Goal: Transaction & Acquisition: Purchase product/service

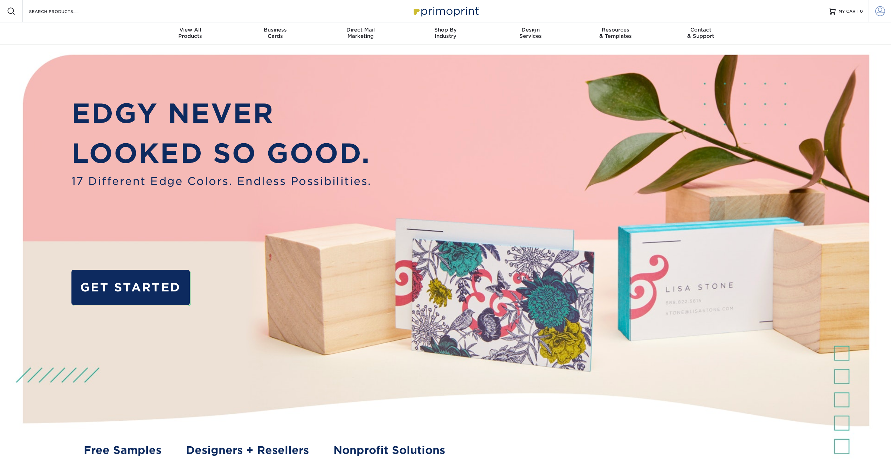
click at [878, 13] on span at bounding box center [880, 11] width 10 height 10
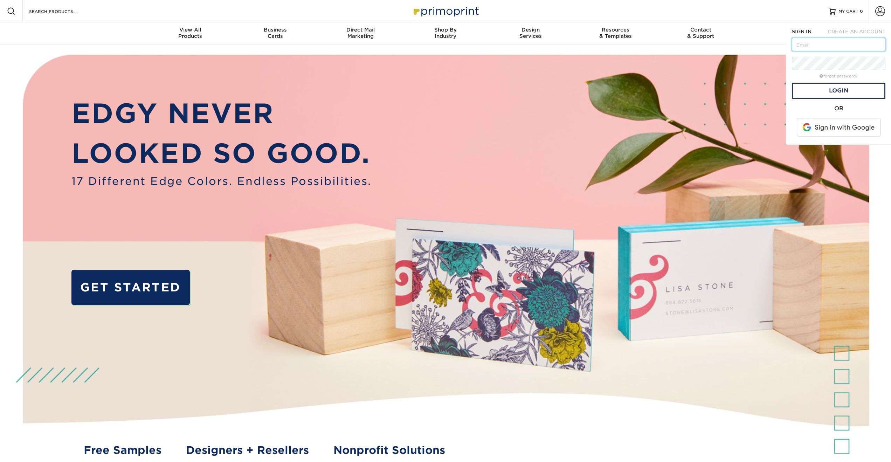
type input "scott.ciravolo@westmorelandworldwide.com"
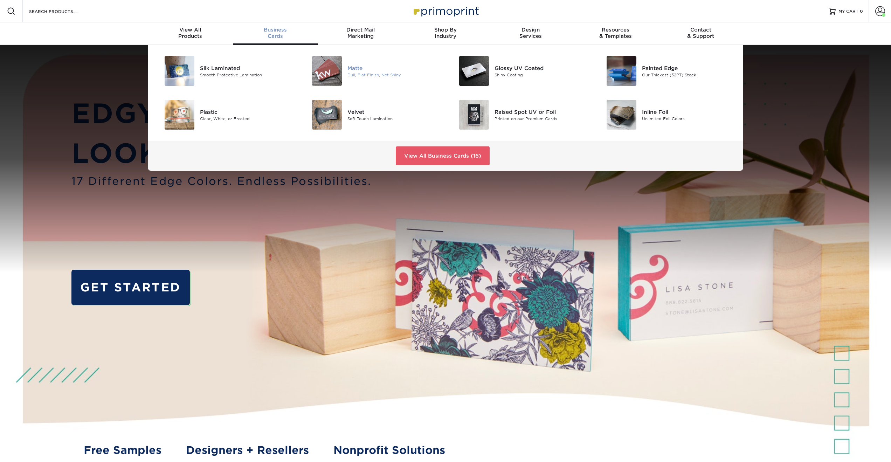
click at [326, 66] on img at bounding box center [327, 71] width 30 height 30
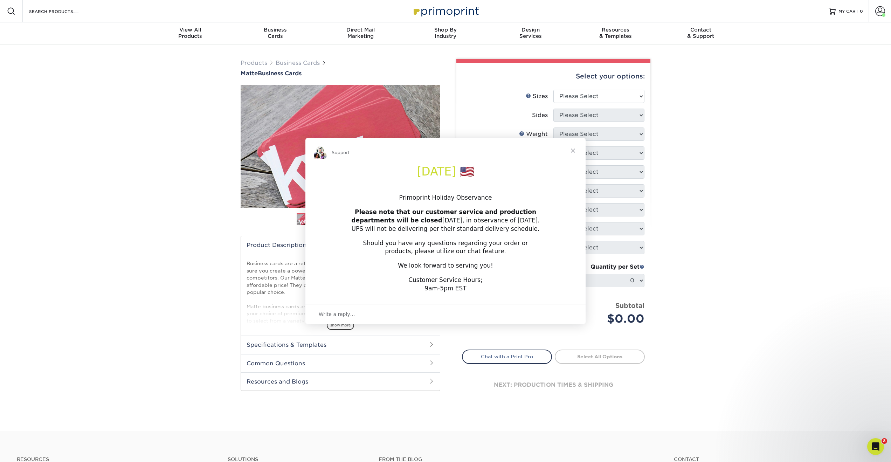
click at [575, 94] on div "Intercom messenger" at bounding box center [445, 231] width 891 height 462
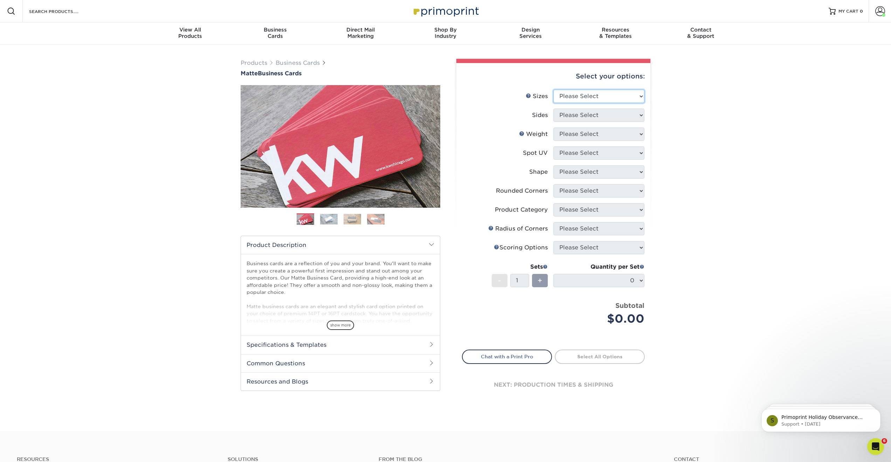
select select "2.00x3.50"
select select "13abbda7-1d64-4f25-8bb2-c179b224825d"
select select "16PT"
select select "3"
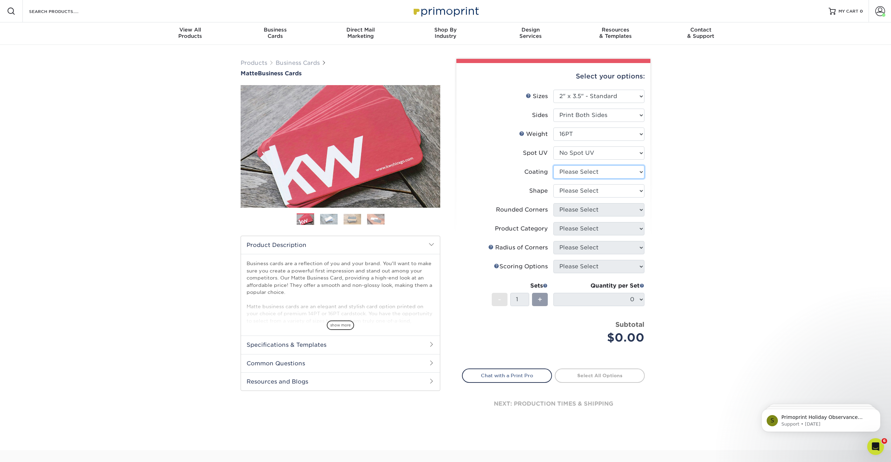
select select "121bb7b5-3b4d-429f-bd8d-bbf80e953313"
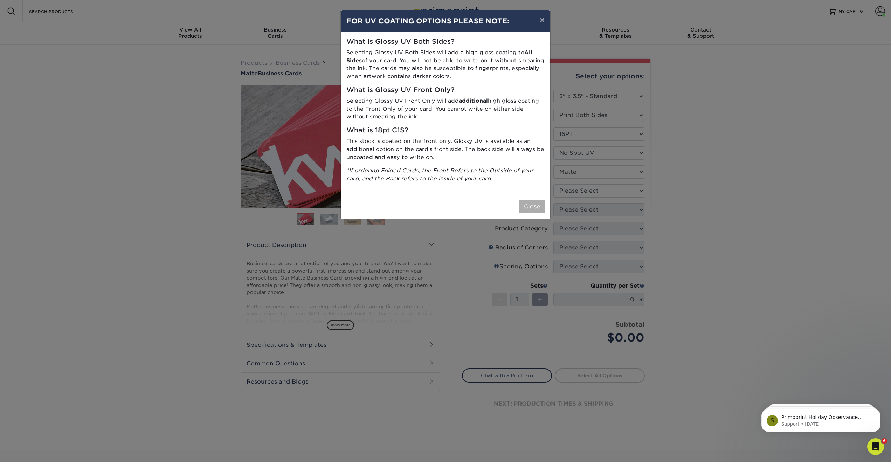
click at [533, 203] on button "Close" at bounding box center [531, 206] width 25 height 13
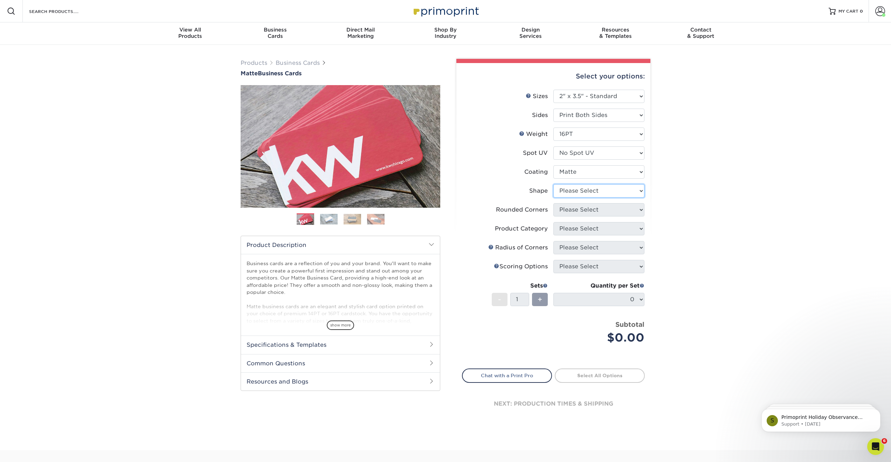
select select "standard"
select select "0"
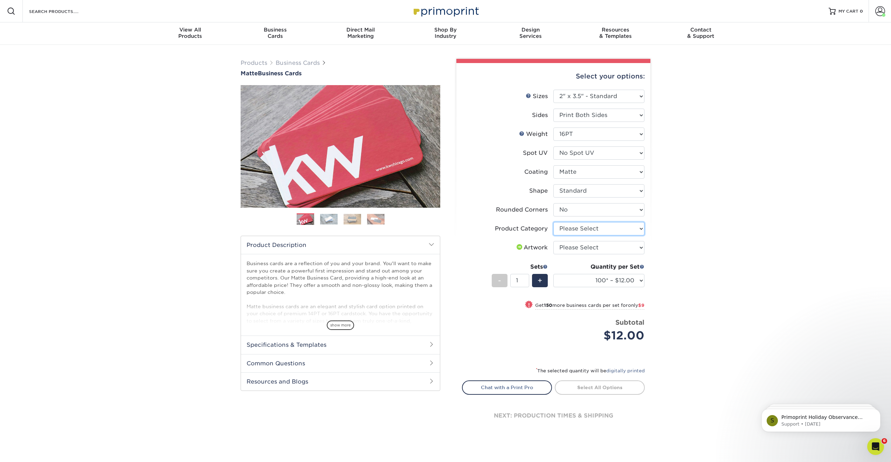
select select "3b5148f1-0588-4f88-a218-97bcfdce65c1"
select select "upload"
click at [525, 279] on input "2" at bounding box center [519, 280] width 19 height 13
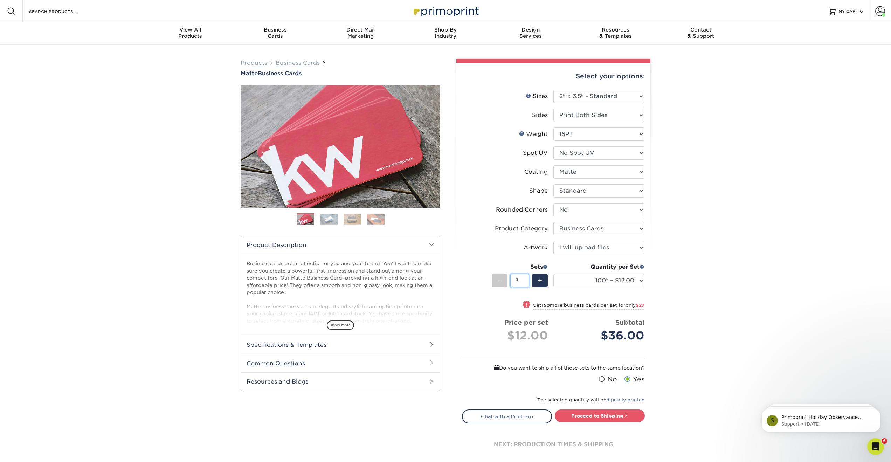
click at [525, 279] on input "3" at bounding box center [519, 280] width 19 height 13
click at [525, 279] on input "4" at bounding box center [519, 280] width 19 height 13
type input "5"
click at [525, 279] on input "5" at bounding box center [519, 280] width 19 height 13
click at [616, 280] on select "100* – $12.00 250* – $21.00 500 – $42.00 1000 – $53.00 2500 – $95.00 5000 – $18…" at bounding box center [598, 280] width 91 height 13
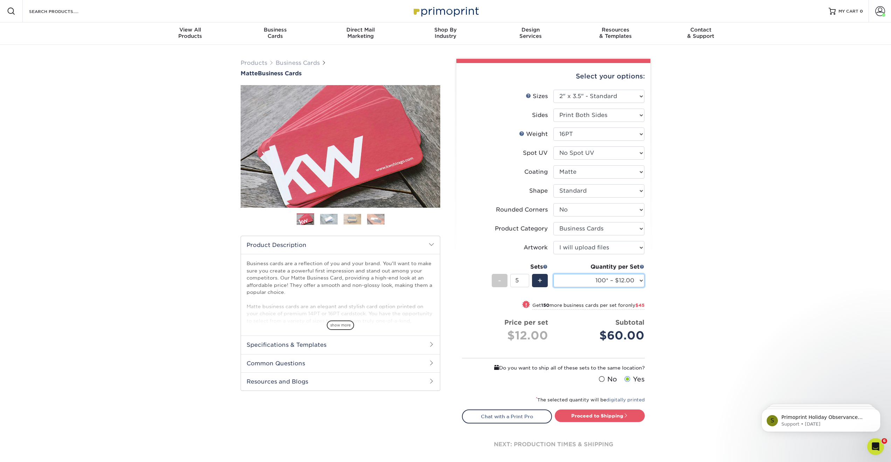
select select "500 – $42.00"
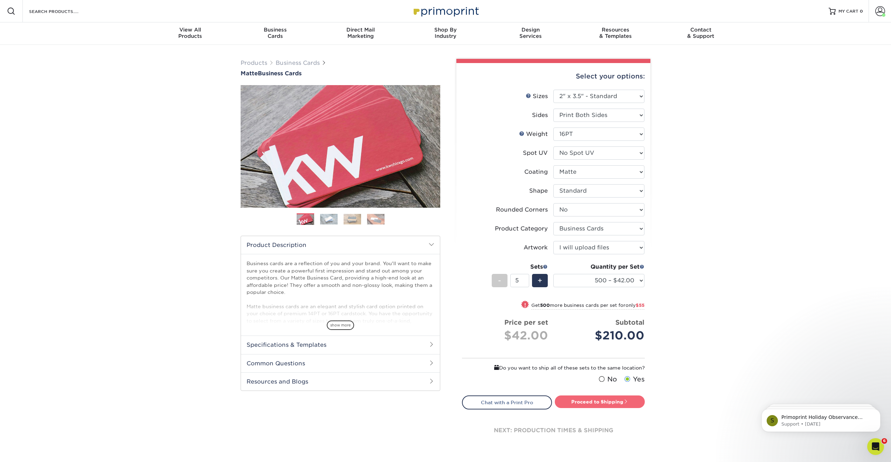
click at [609, 401] on link "Proceed to Shipping" at bounding box center [600, 401] width 90 height 13
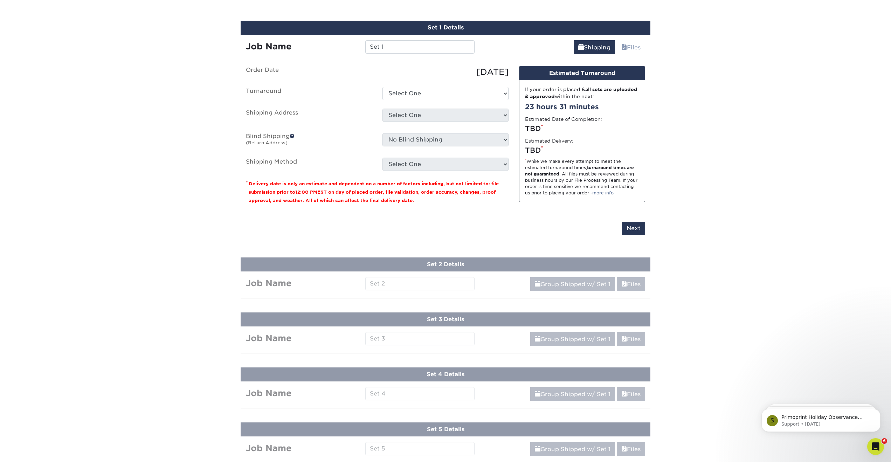
scroll to position [413, 0]
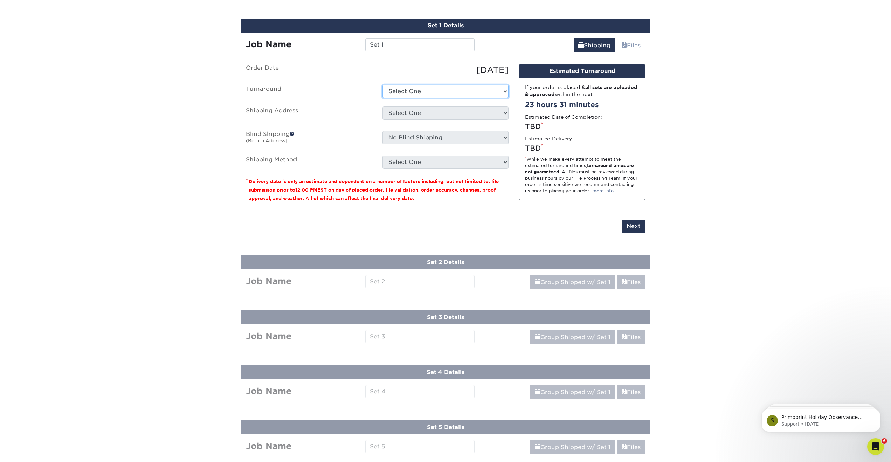
select select "b78ebb40-f3d8-446a-8df3-6de10c612245"
select select "201425"
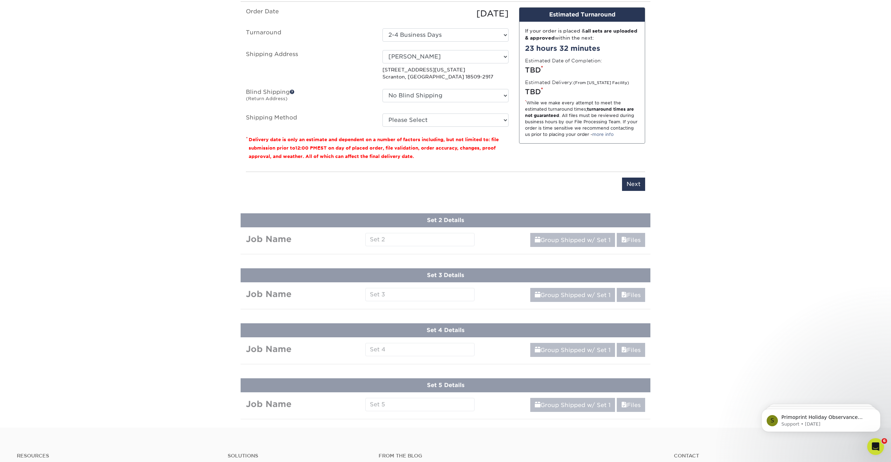
scroll to position [470, 0]
click at [392, 237] on div "Products Business Cards Matte Business Cards Previous Next 100 $ 9" at bounding box center [445, 1] width 891 height 853
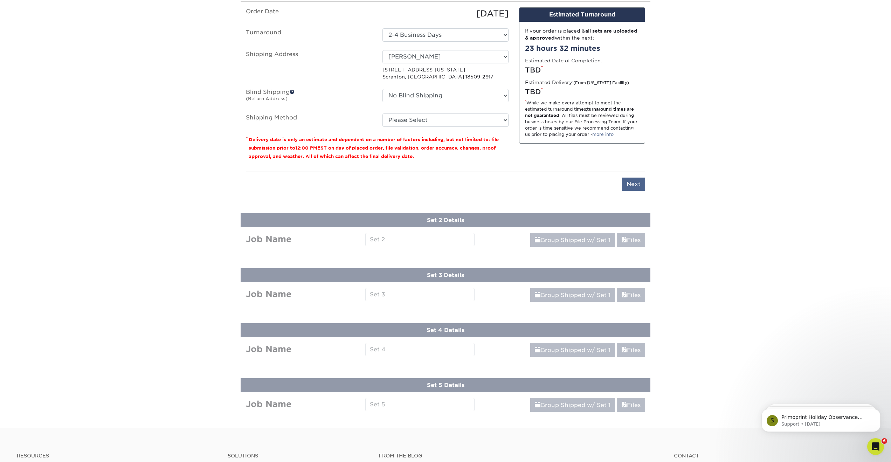
click at [632, 183] on input "Next" at bounding box center [633, 184] width 23 height 13
type input "Next"
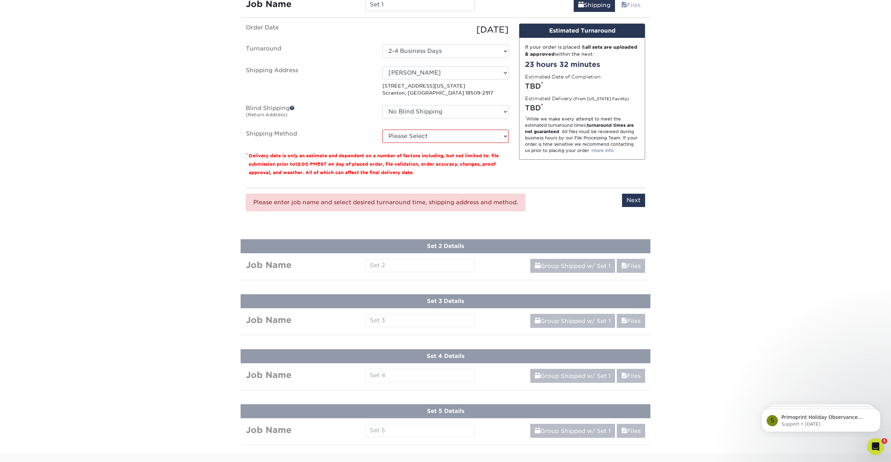
scroll to position [451, 0]
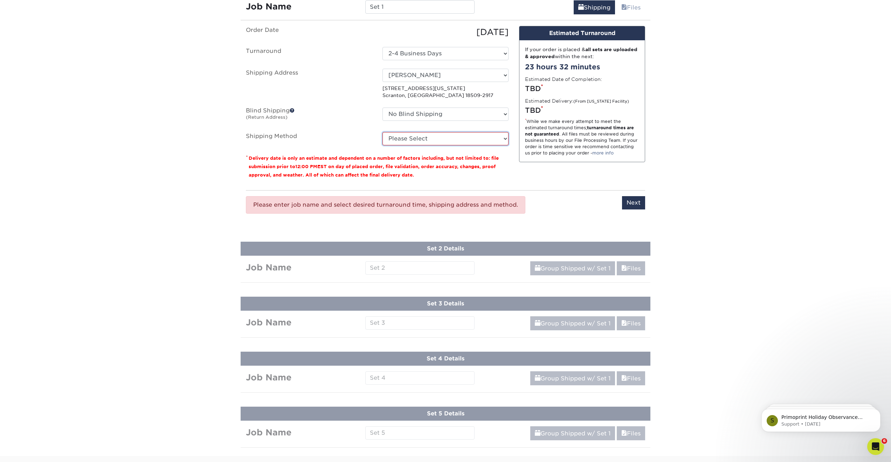
select select "13"
click at [633, 203] on input "Next" at bounding box center [633, 202] width 23 height 13
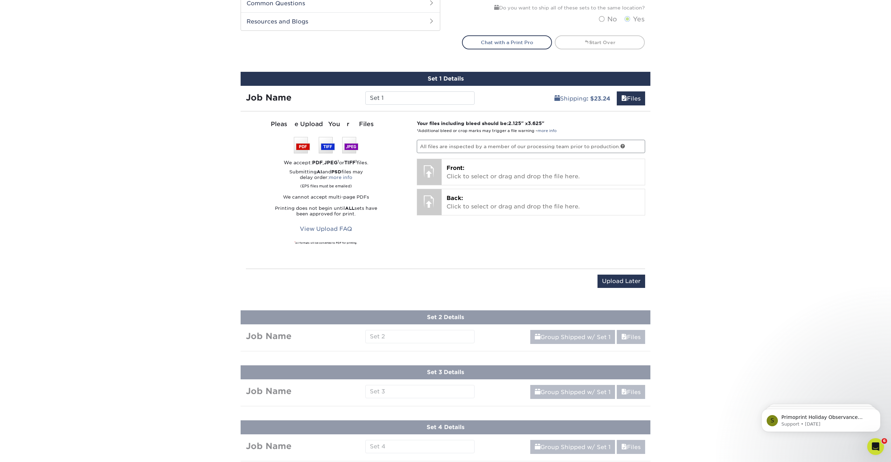
scroll to position [357, 0]
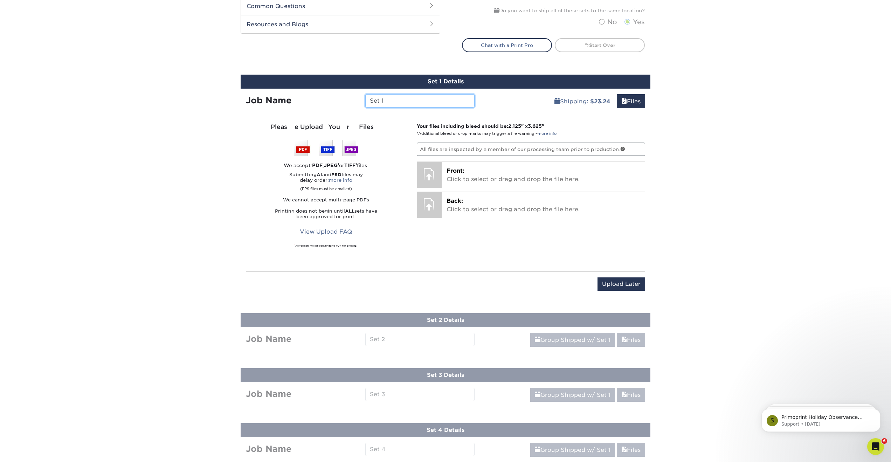
click at [391, 98] on input "Set 1" at bounding box center [419, 100] width 109 height 13
drag, startPoint x: 391, startPoint y: 98, endPoint x: 351, endPoint y: 99, distance: 39.6
click at [351, 99] on div "Job Name Set 1" at bounding box center [360, 100] width 239 height 13
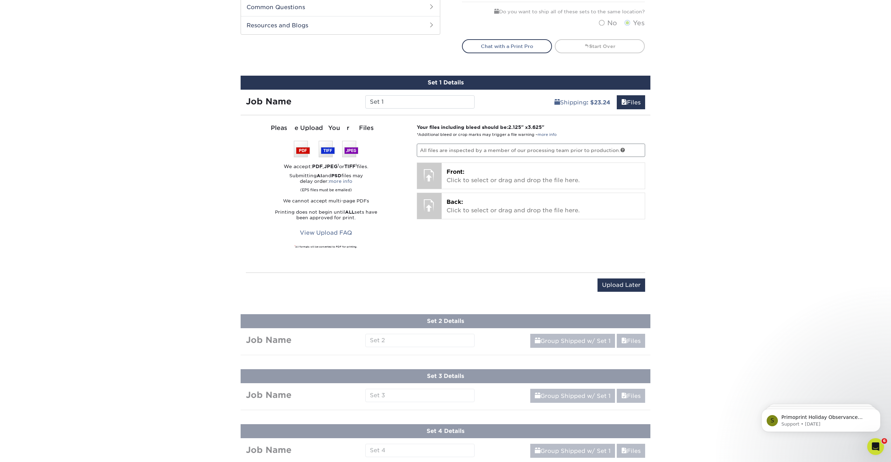
click at [413, 96] on input "Set 1" at bounding box center [419, 101] width 109 height 13
type input "[PERSON_NAME]"
click at [451, 171] on span "Front:" at bounding box center [456, 171] width 18 height 7
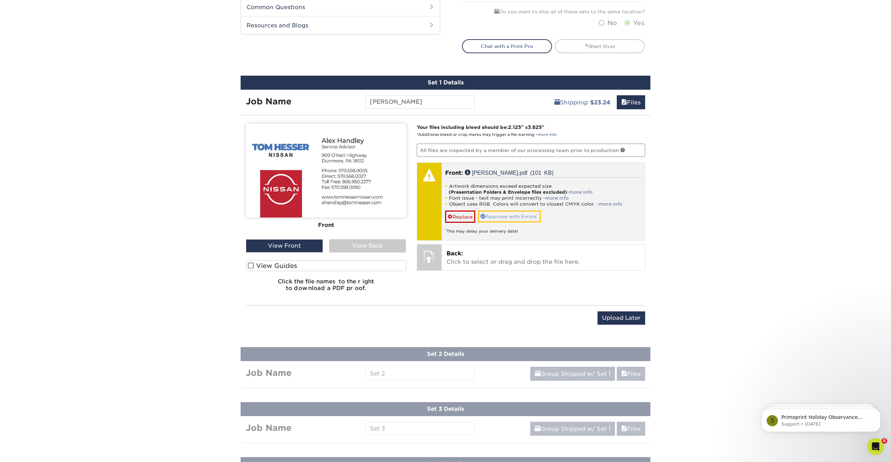
click at [497, 215] on link "Approve with Errors *" at bounding box center [509, 217] width 63 height 12
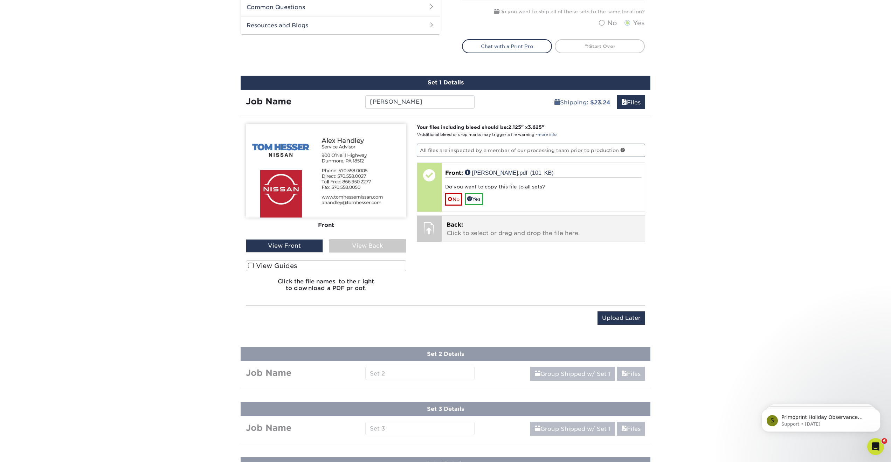
click at [465, 228] on p "Back: Click to select or drag and drop the file here." at bounding box center [544, 229] width 194 height 17
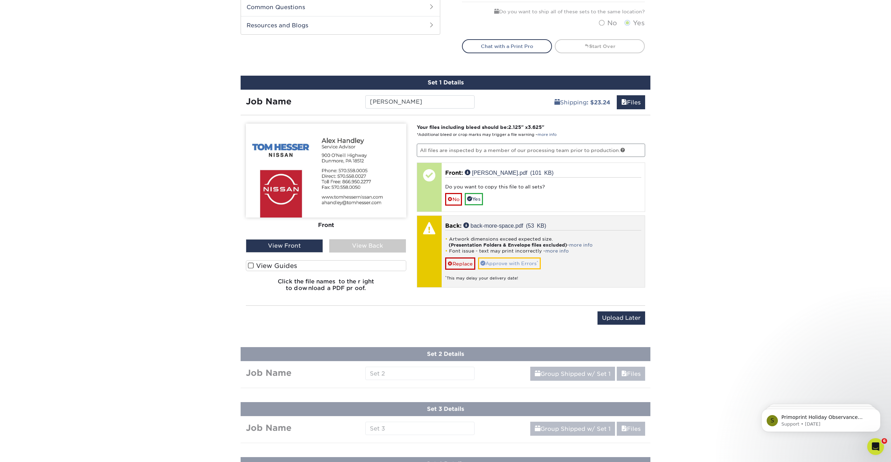
click at [503, 260] on link "Approve with Errors *" at bounding box center [509, 263] width 63 height 12
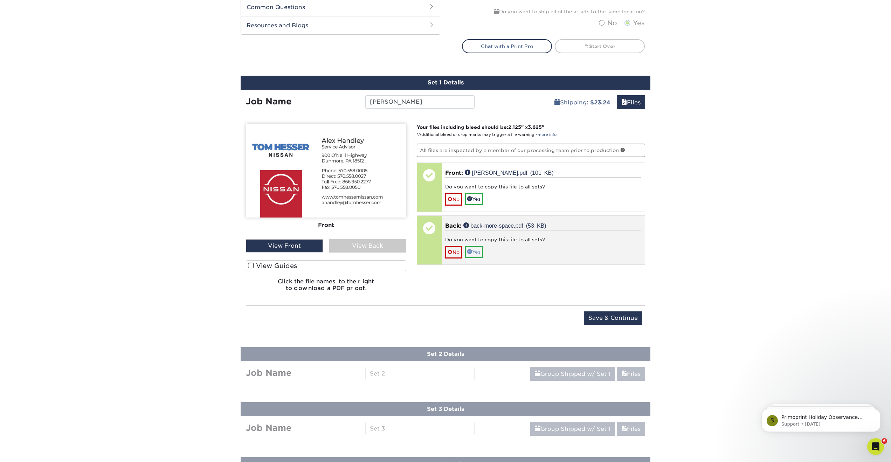
click at [476, 250] on link "Yes" at bounding box center [474, 252] width 18 height 12
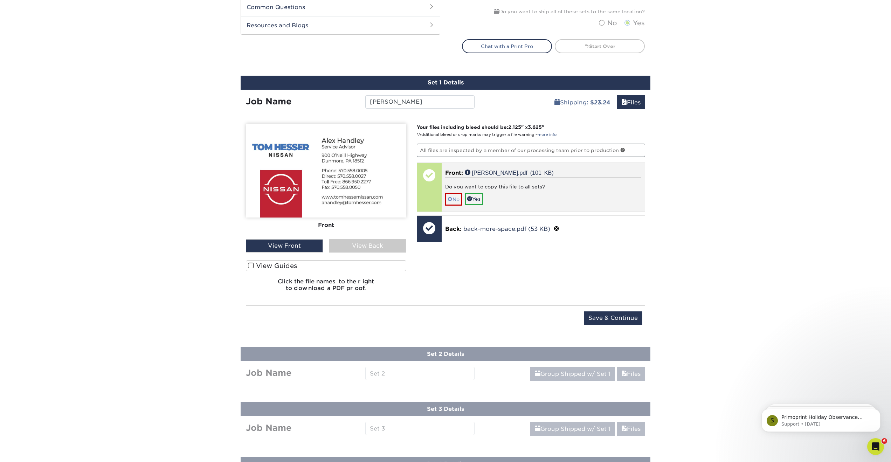
click at [456, 195] on link "No" at bounding box center [453, 199] width 17 height 12
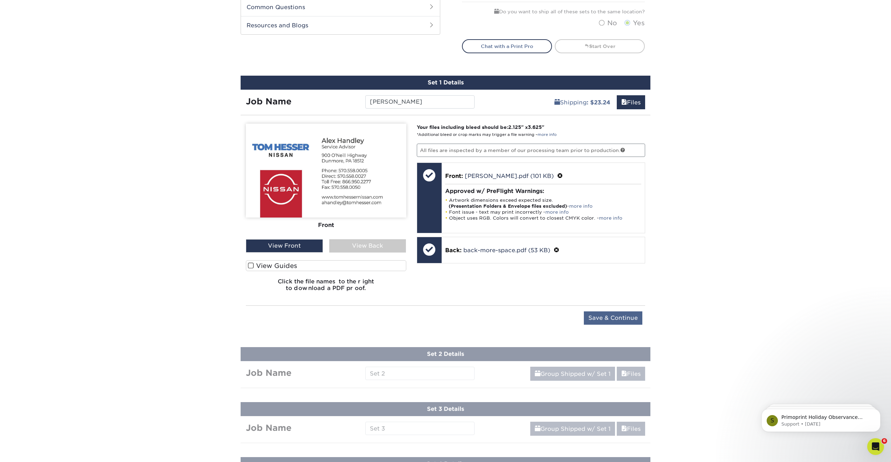
click at [610, 317] on input "Save & Continue" at bounding box center [613, 317] width 58 height 13
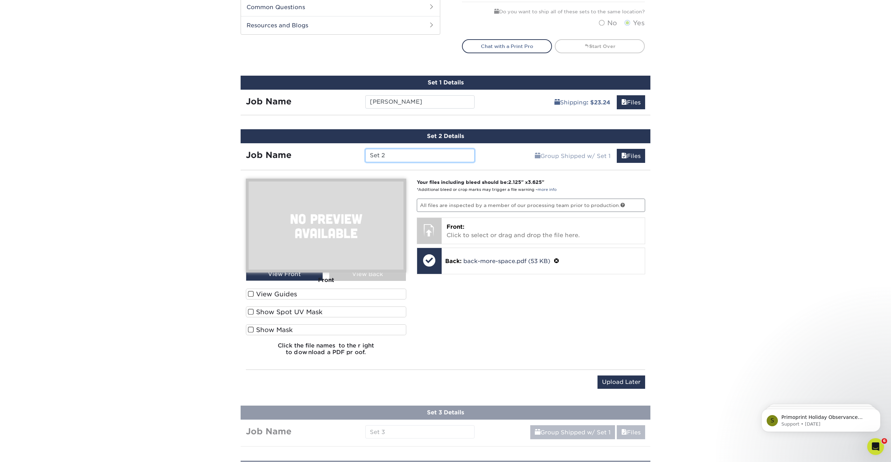
drag, startPoint x: 392, startPoint y: 152, endPoint x: 361, endPoint y: 152, distance: 30.8
click at [361, 152] on div "Set 2" at bounding box center [419, 155] width 119 height 13
type input "[PERSON_NAME]"
click at [477, 244] on div "Your files including bleed should be: 2.125 " x 3.625 " *Additional bleed or cr…" at bounding box center [531, 270] width 239 height 182
click at [475, 235] on p "Front: Click to select or drag and drop the file here." at bounding box center [544, 231] width 194 height 17
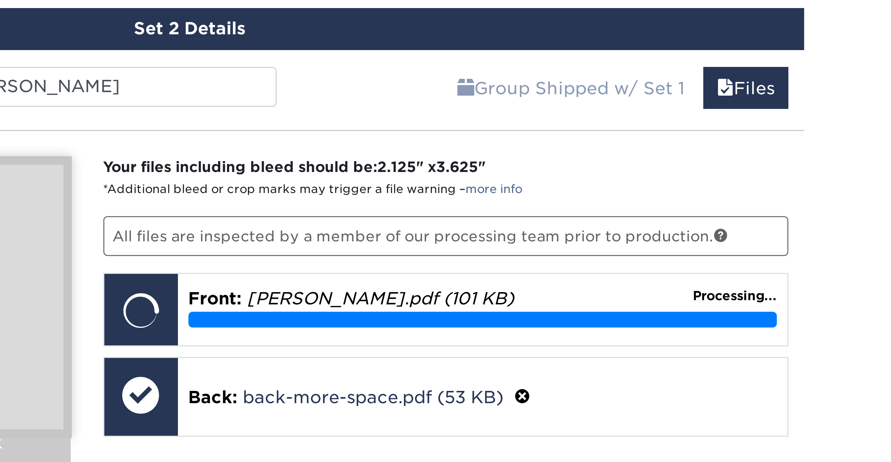
scroll to position [329, 0]
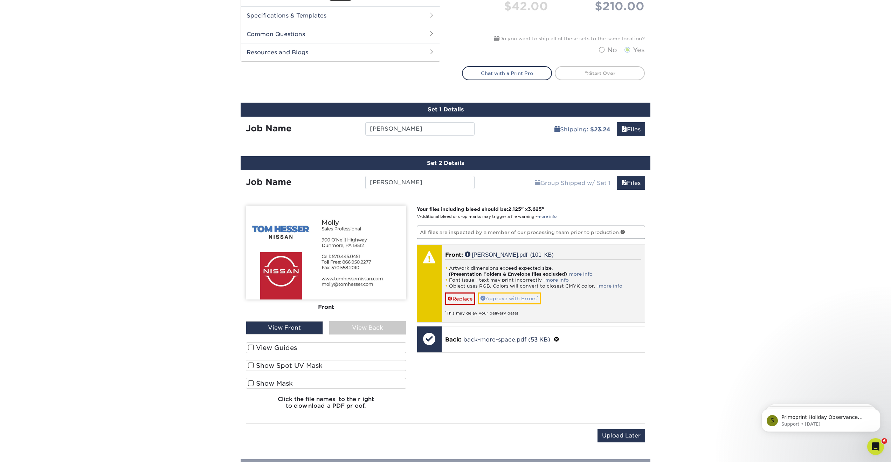
click at [509, 297] on link "Approve with Errors *" at bounding box center [509, 298] width 63 height 12
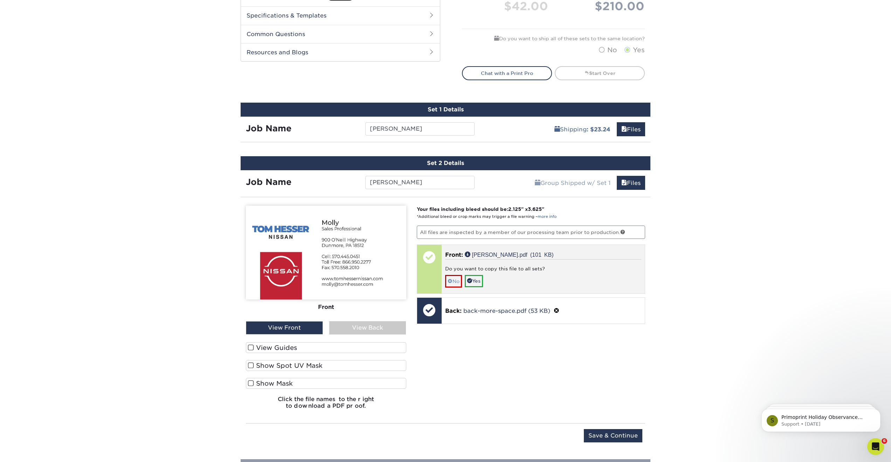
click at [454, 277] on link "No" at bounding box center [453, 281] width 17 height 12
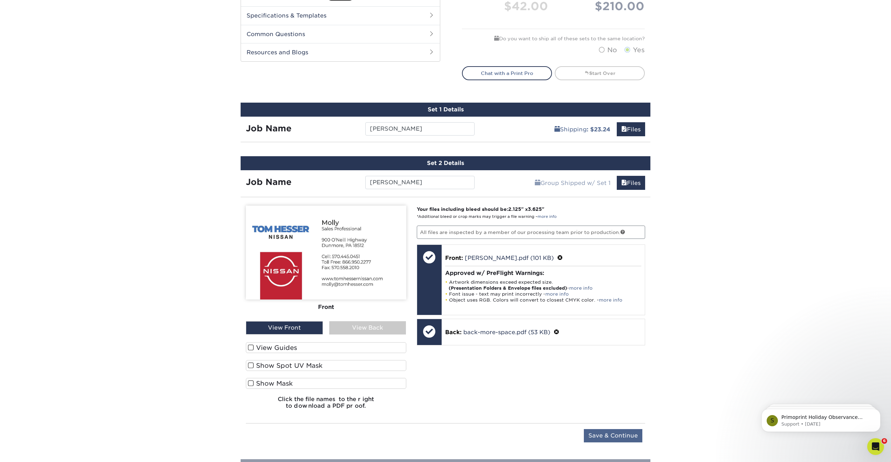
click at [603, 434] on input "Save & Continue" at bounding box center [613, 435] width 58 height 13
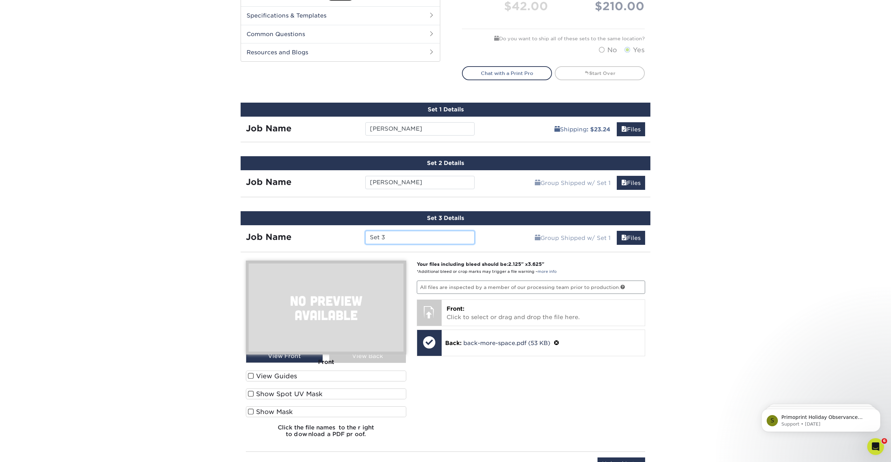
drag, startPoint x: 396, startPoint y: 234, endPoint x: 362, endPoint y: 232, distance: 34.0
click at [362, 232] on div "Set 3" at bounding box center [419, 237] width 119 height 13
type input "[PERSON_NAME]"
click at [459, 308] on span "Front:" at bounding box center [456, 308] width 18 height 7
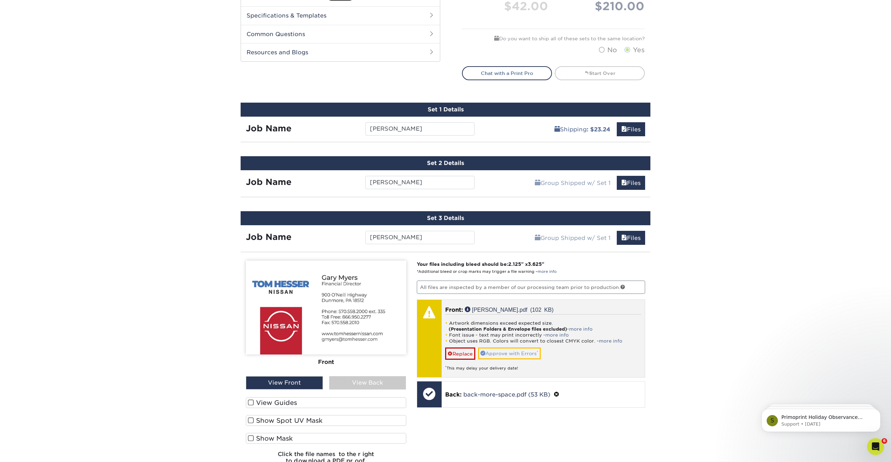
click at [515, 352] on link "Approve with Errors *" at bounding box center [509, 353] width 63 height 12
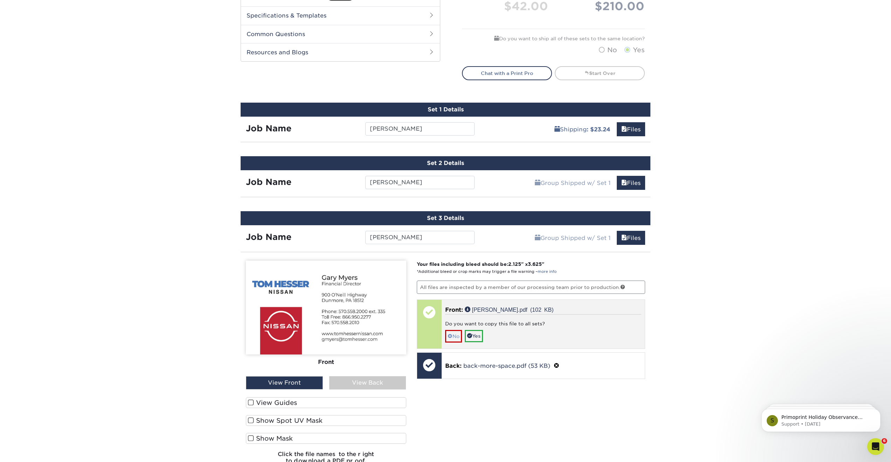
click at [455, 334] on link "No" at bounding box center [453, 336] width 17 height 12
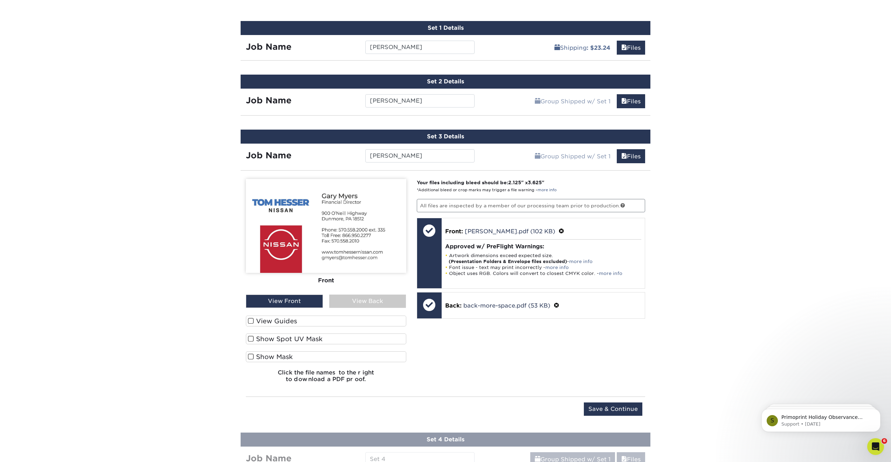
scroll to position [458, 0]
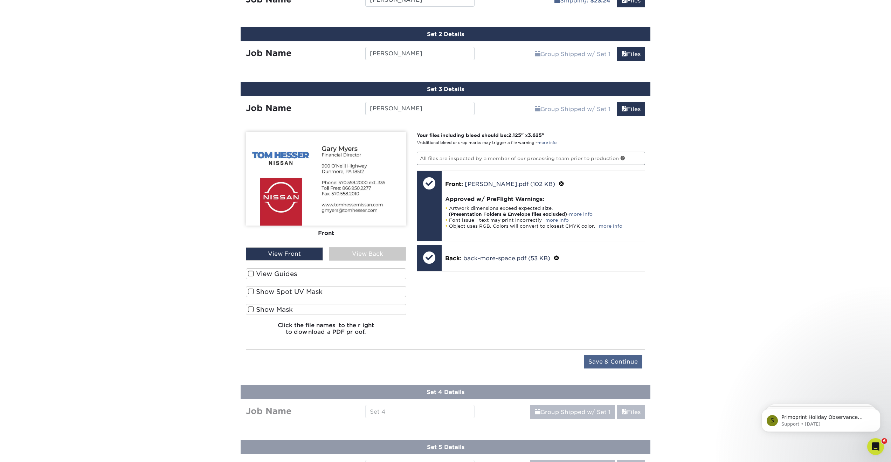
click at [615, 360] on input "Save & Continue" at bounding box center [613, 361] width 58 height 13
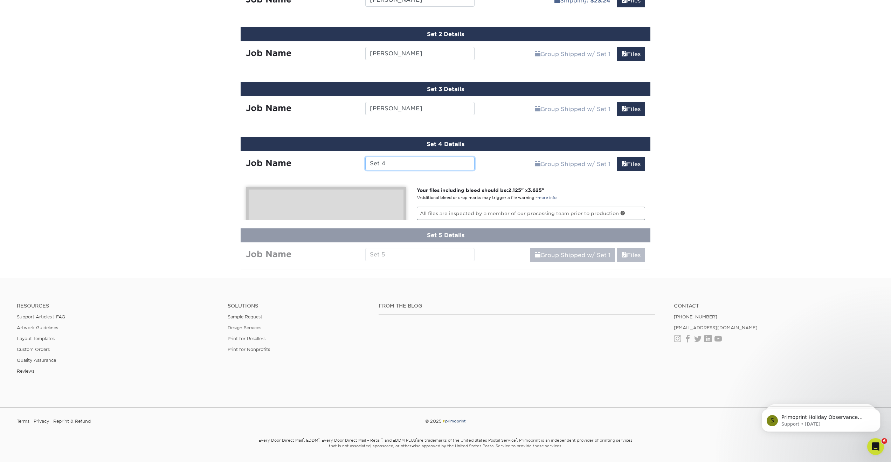
scroll to position [442, 0]
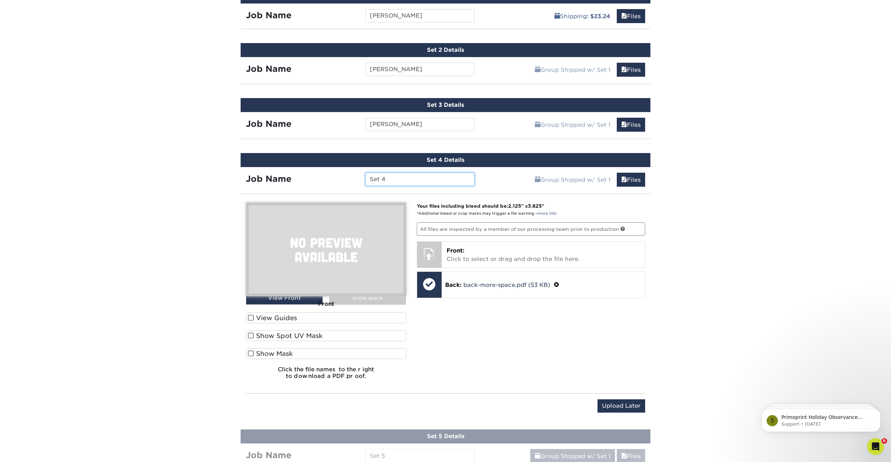
drag, startPoint x: 389, startPoint y: 176, endPoint x: 361, endPoint y: 174, distance: 28.8
click at [361, 174] on div "Set 4" at bounding box center [419, 179] width 119 height 13
type input "[PERSON_NAME]"
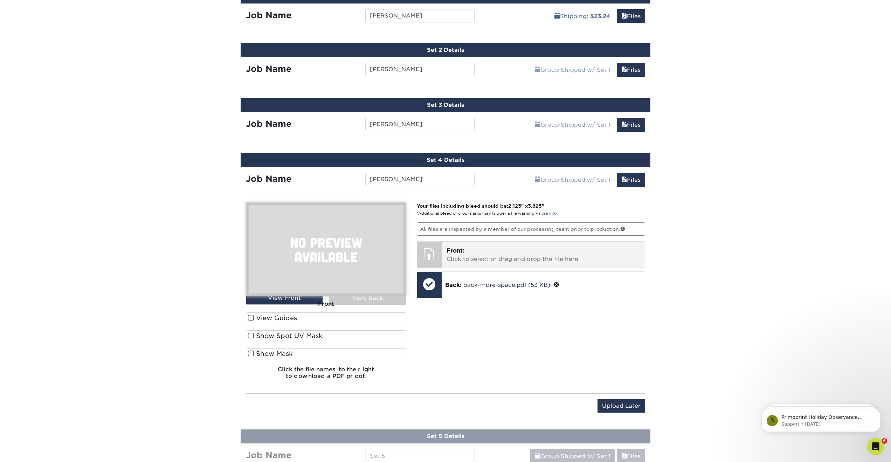
click at [488, 257] on p "Front: Click to select or drag and drop the file here." at bounding box center [544, 255] width 194 height 17
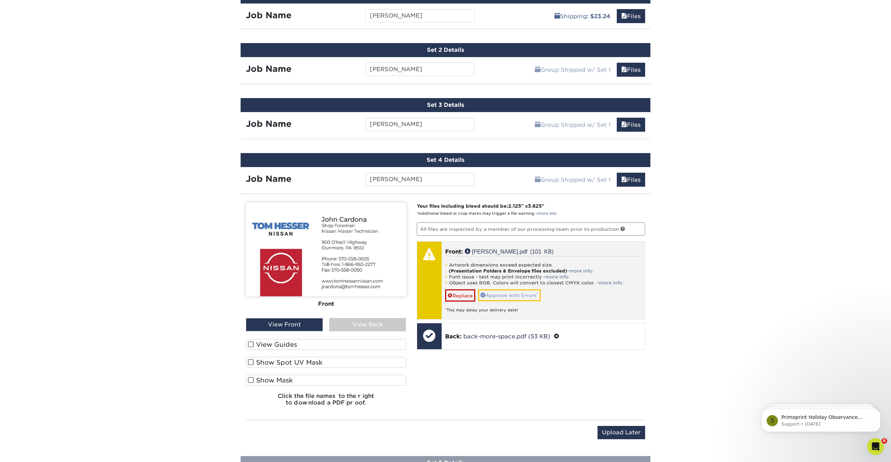
click at [494, 293] on link "Approve with Errors *" at bounding box center [509, 295] width 63 height 12
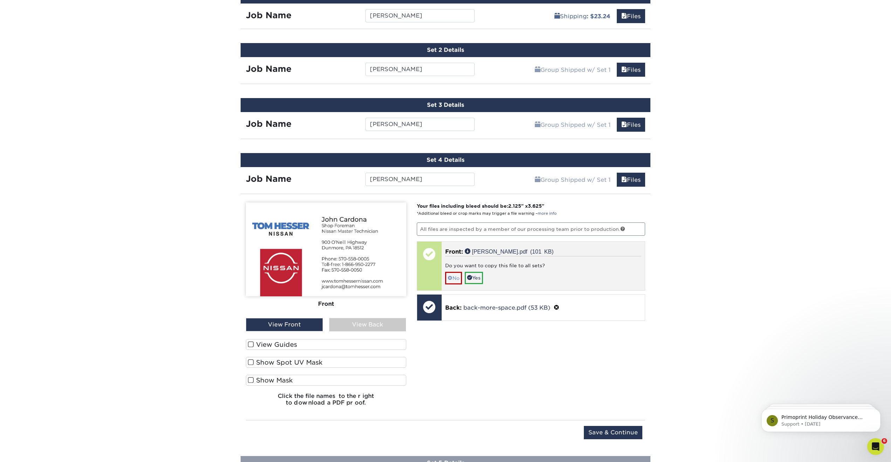
click at [456, 277] on link "No" at bounding box center [453, 278] width 17 height 12
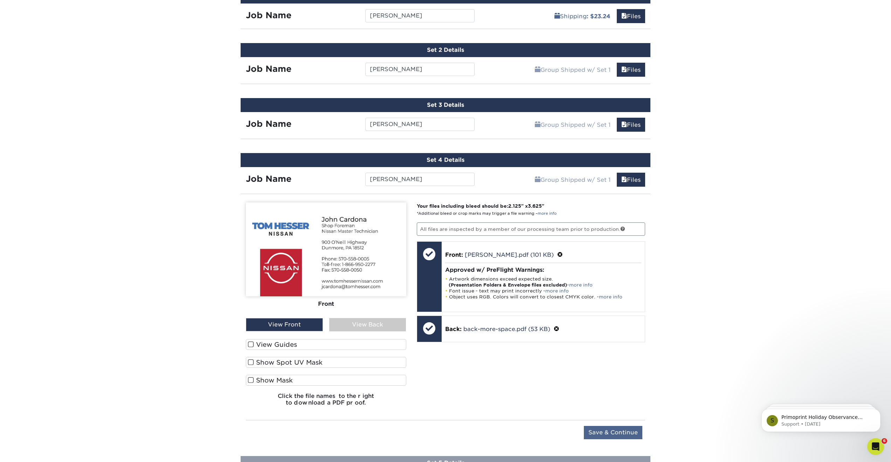
click at [596, 432] on input "Save & Continue" at bounding box center [613, 432] width 58 height 13
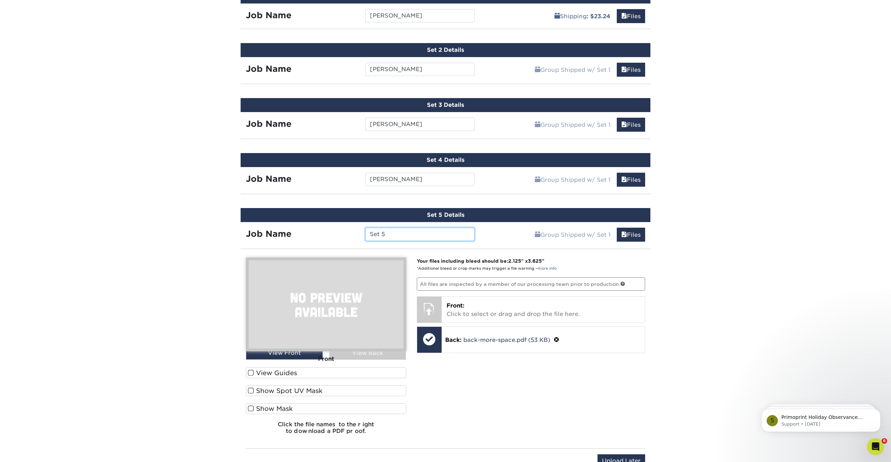
click at [388, 232] on input "Set 5" at bounding box center [419, 234] width 109 height 13
drag, startPoint x: 388, startPoint y: 232, endPoint x: 365, endPoint y: 232, distance: 22.8
click at [365, 232] on div "Set 5" at bounding box center [419, 234] width 119 height 13
type input "Perri"
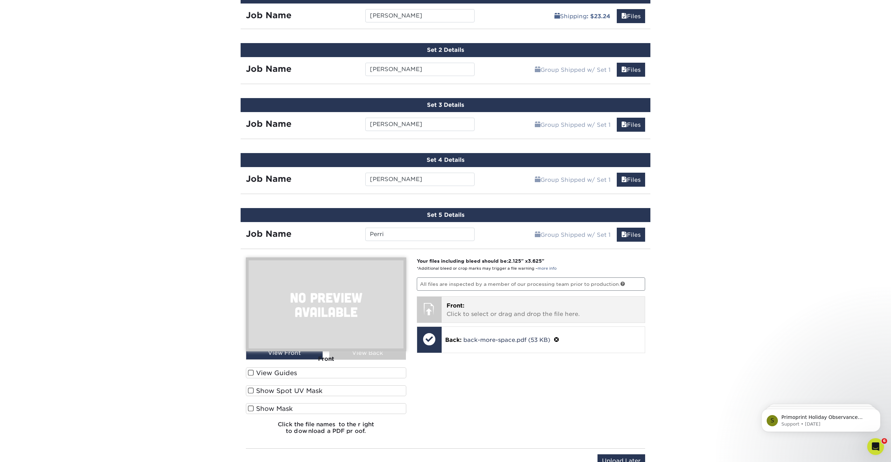
click at [453, 306] on span "Front:" at bounding box center [456, 305] width 18 height 7
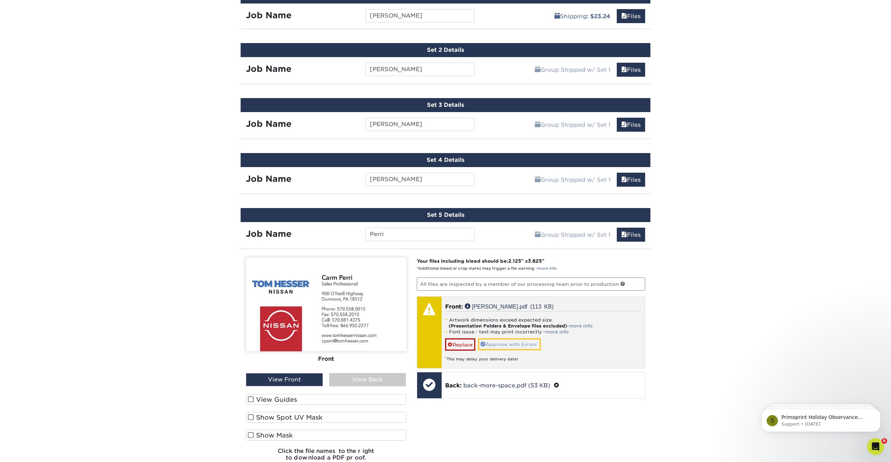
click at [513, 344] on link "Approve with Errors *" at bounding box center [509, 344] width 63 height 12
click at [513, 344] on div "Front: Click to select or drag and drop the file here. Choose file carm-perri.p…" at bounding box center [531, 332] width 229 height 72
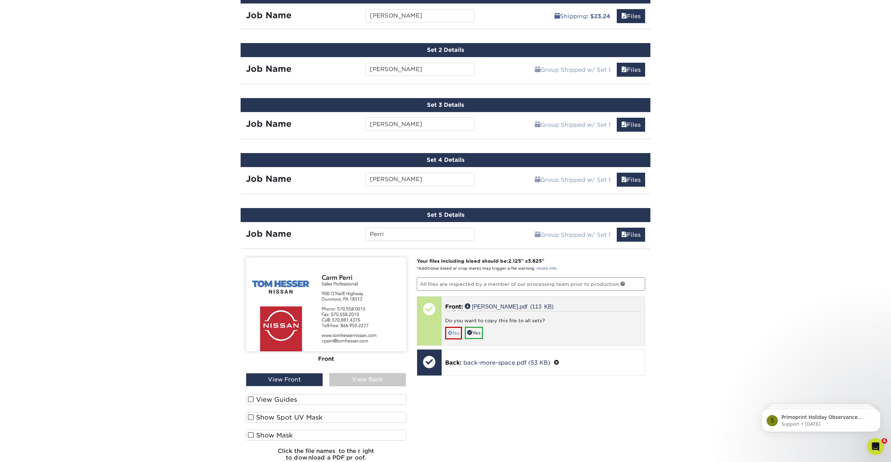
click at [450, 329] on link "No" at bounding box center [453, 333] width 17 height 12
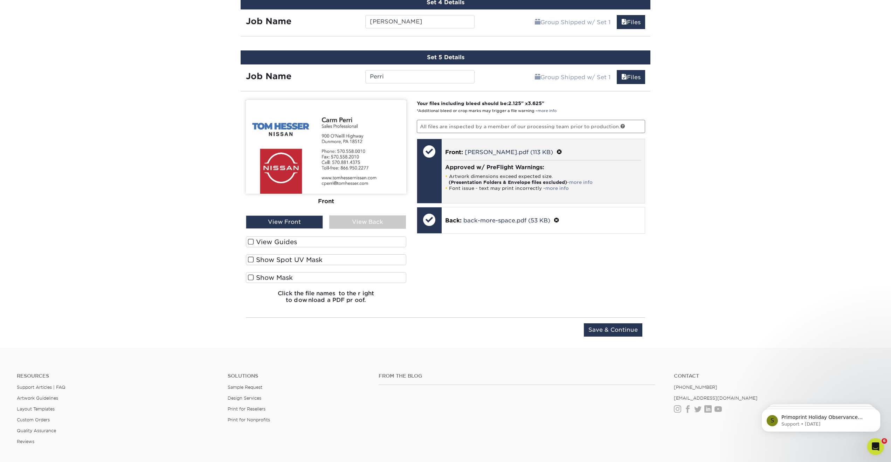
scroll to position [618, 0]
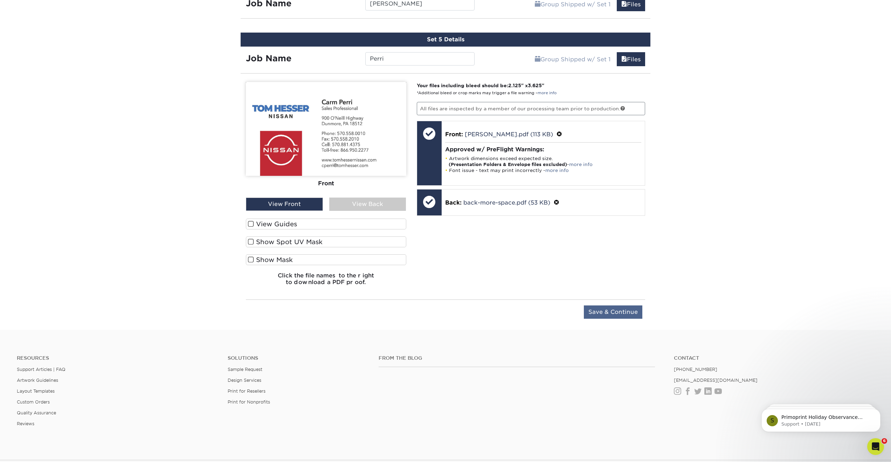
click at [604, 312] on input "Save & Continue" at bounding box center [613, 311] width 58 height 13
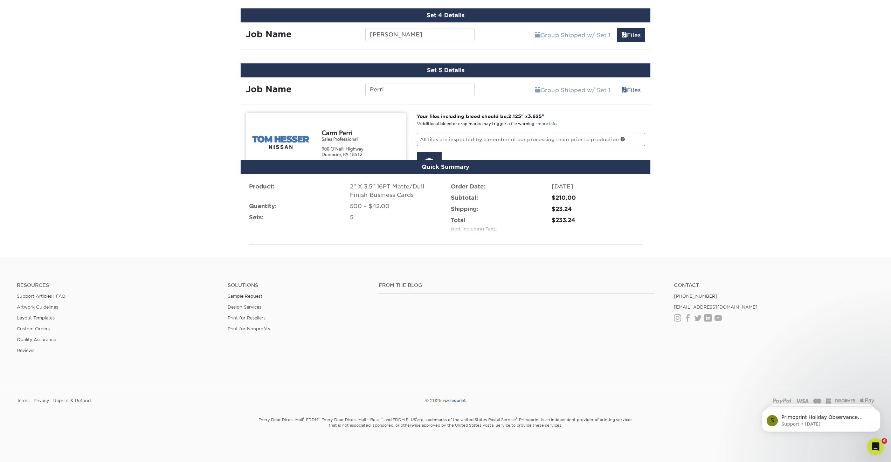
scroll to position [561, 0]
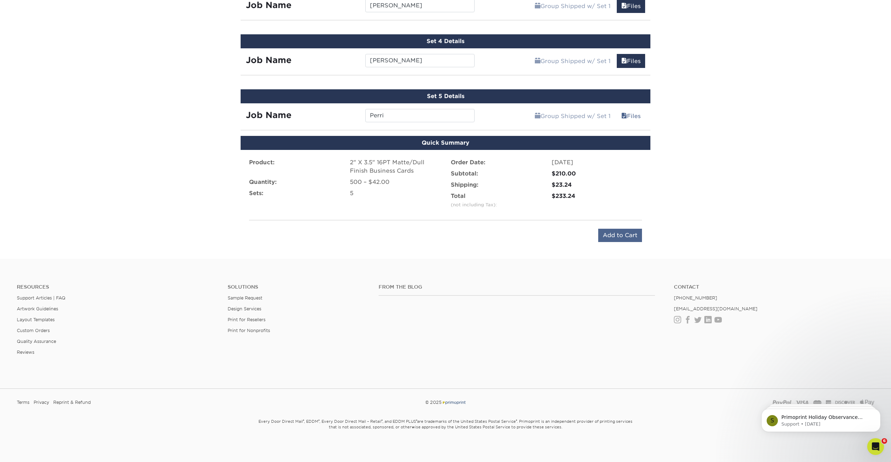
click at [620, 235] on input "Add to Cart" at bounding box center [620, 235] width 44 height 13
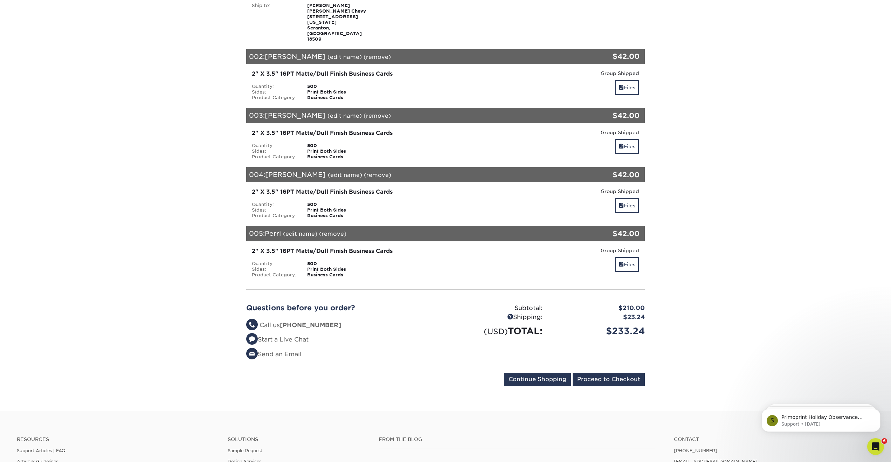
scroll to position [160, 0]
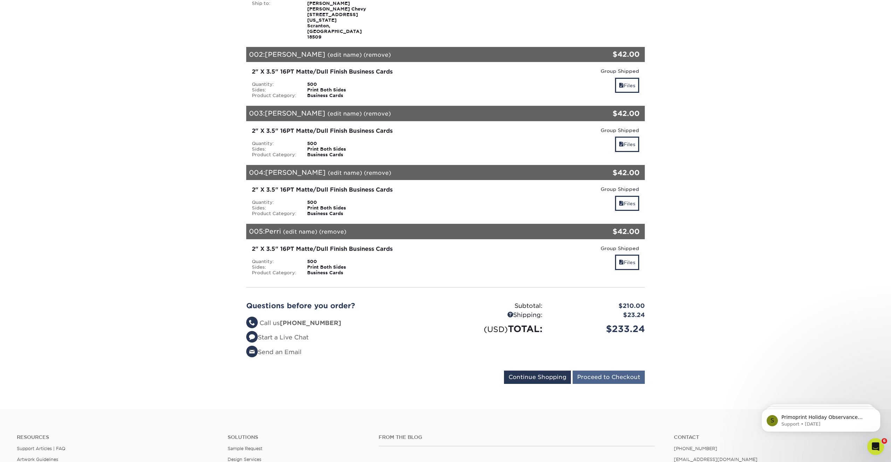
click at [616, 371] on input "Proceed to Checkout" at bounding box center [609, 377] width 72 height 13
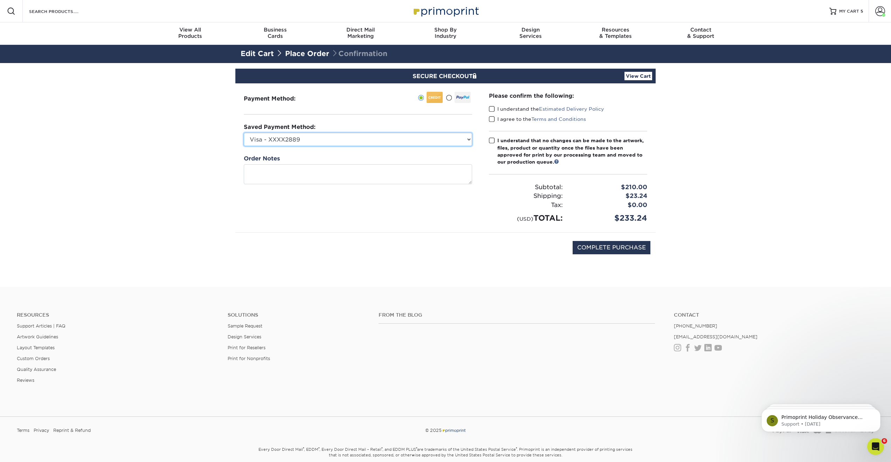
select select "70664"
click at [491, 108] on span at bounding box center [492, 109] width 6 height 7
click at [0, 0] on input "I understand the Estimated Delivery Policy" at bounding box center [0, 0] width 0 height 0
click at [491, 117] on span at bounding box center [492, 119] width 6 height 7
click at [0, 0] on input "I agree to the Terms and Conditions" at bounding box center [0, 0] width 0 height 0
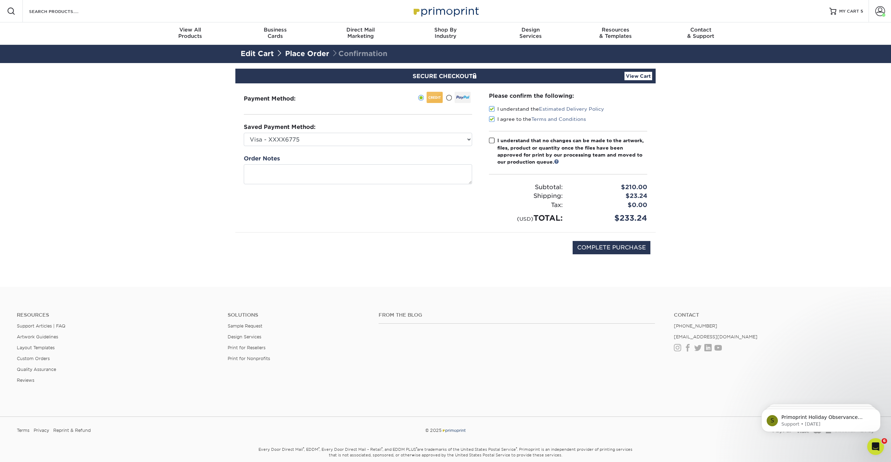
click at [491, 139] on span at bounding box center [492, 140] width 6 height 7
click at [0, 0] on input "I understand that no changes can be made to the artwork, files, product or quan…" at bounding box center [0, 0] width 0 height 0
click at [600, 246] on input "COMPLETE PURCHASE" at bounding box center [612, 247] width 78 height 13
type input "PROCESSING, PLEASE WAIT..."
